Goal: Transaction & Acquisition: Subscribe to service/newsletter

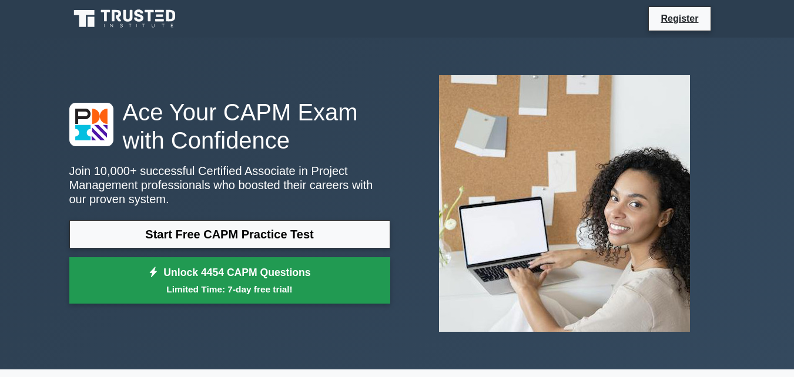
click at [338, 299] on link "Unlock 4454 CAPM Questions Limited Time: 7-day free trial!" at bounding box center [229, 280] width 321 height 47
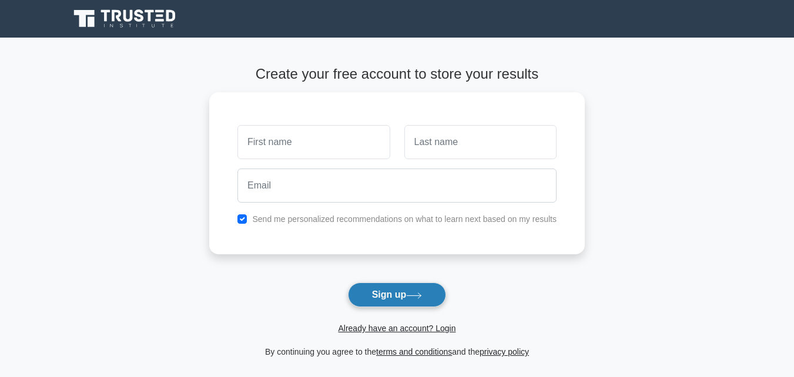
click at [366, 287] on button "Sign up" at bounding box center [397, 295] width 99 height 25
click at [367, 302] on button "Sign up" at bounding box center [397, 295] width 99 height 25
click at [388, 304] on button "Sign up" at bounding box center [397, 295] width 99 height 25
